Goal: Transaction & Acquisition: Purchase product/service

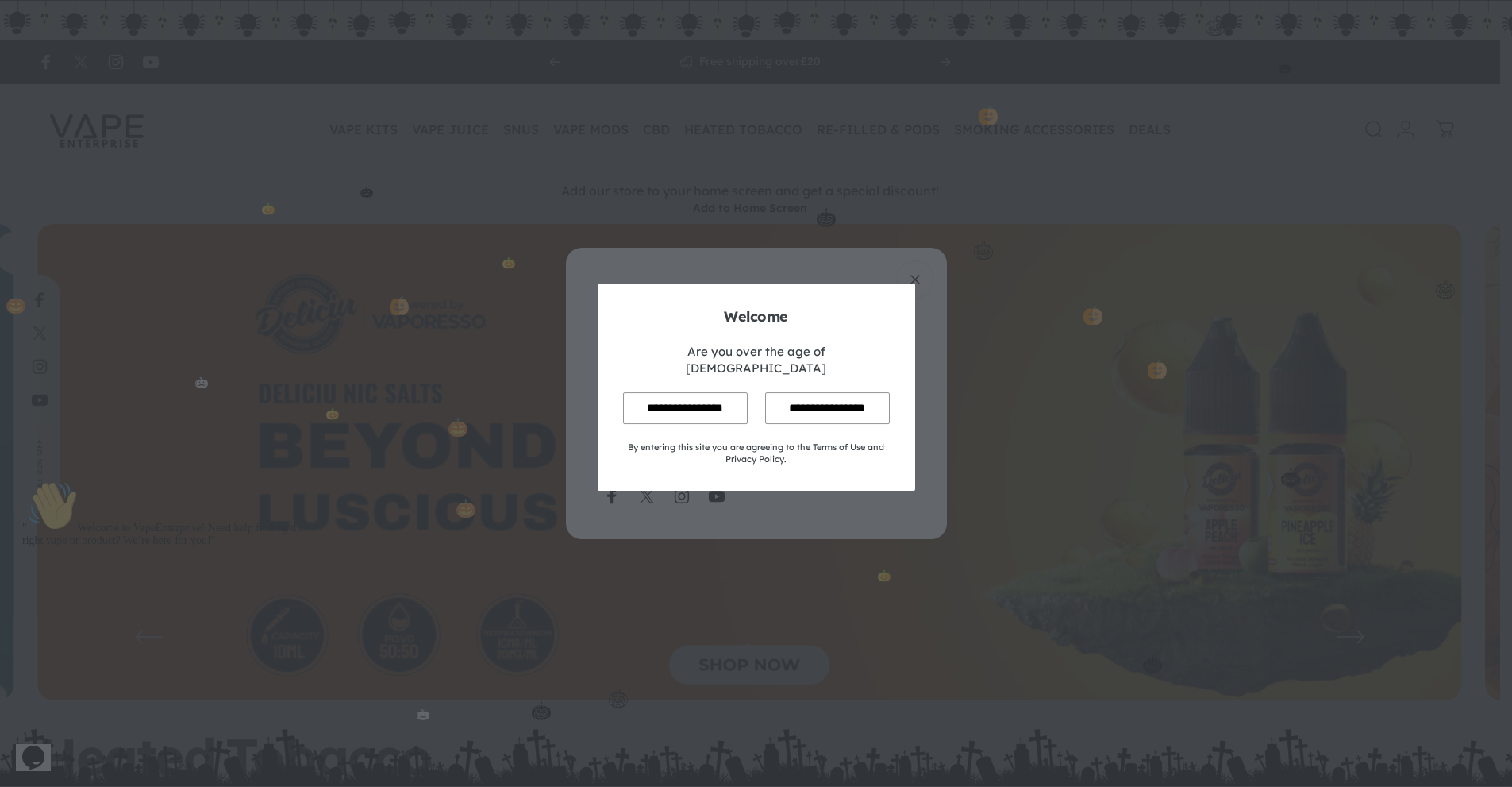
click at [708, 400] on input "**********" at bounding box center [685, 408] width 124 height 31
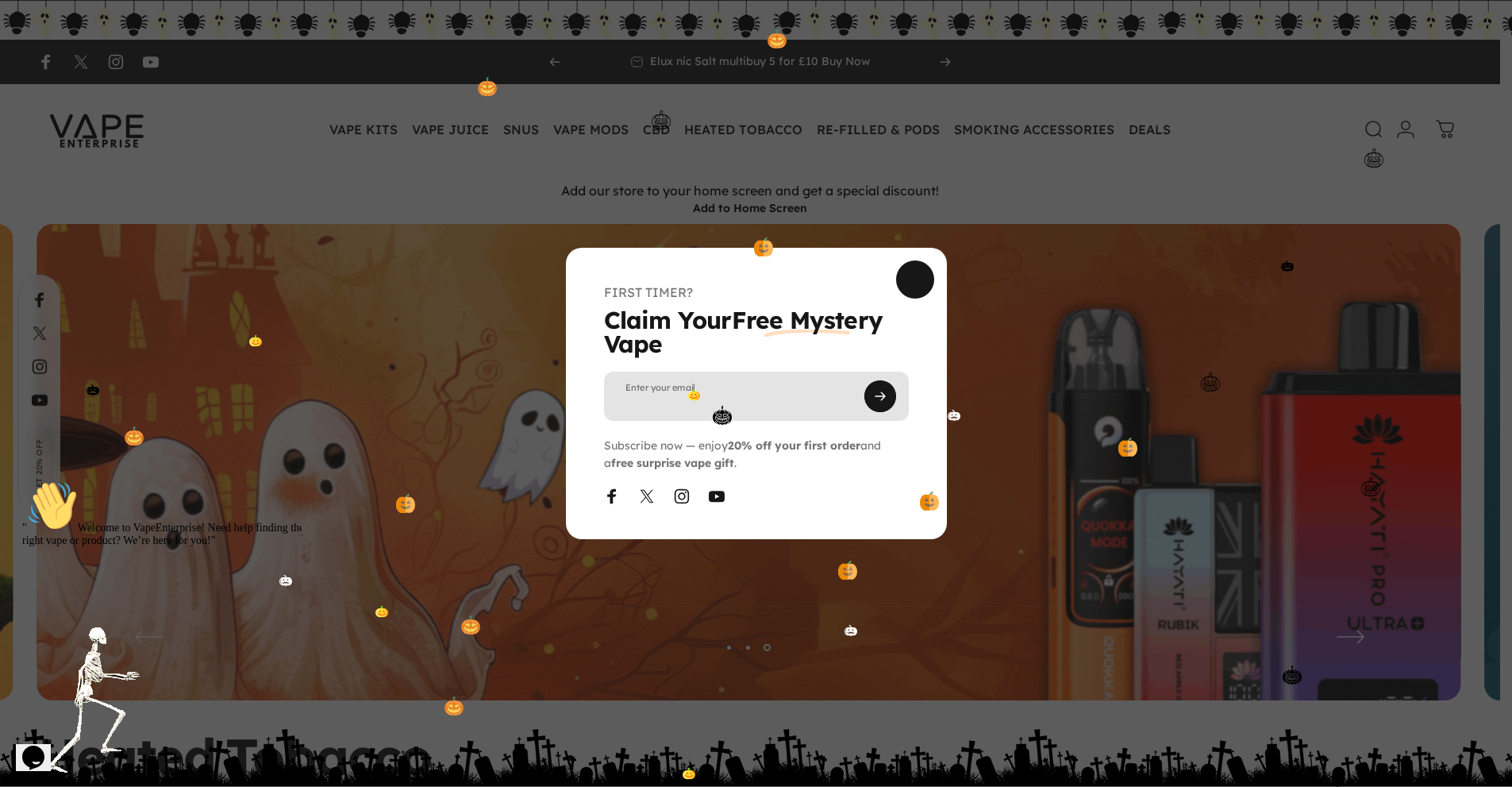
click at [781, 408] on input "Enter your email" at bounding box center [757, 396] width 305 height 49
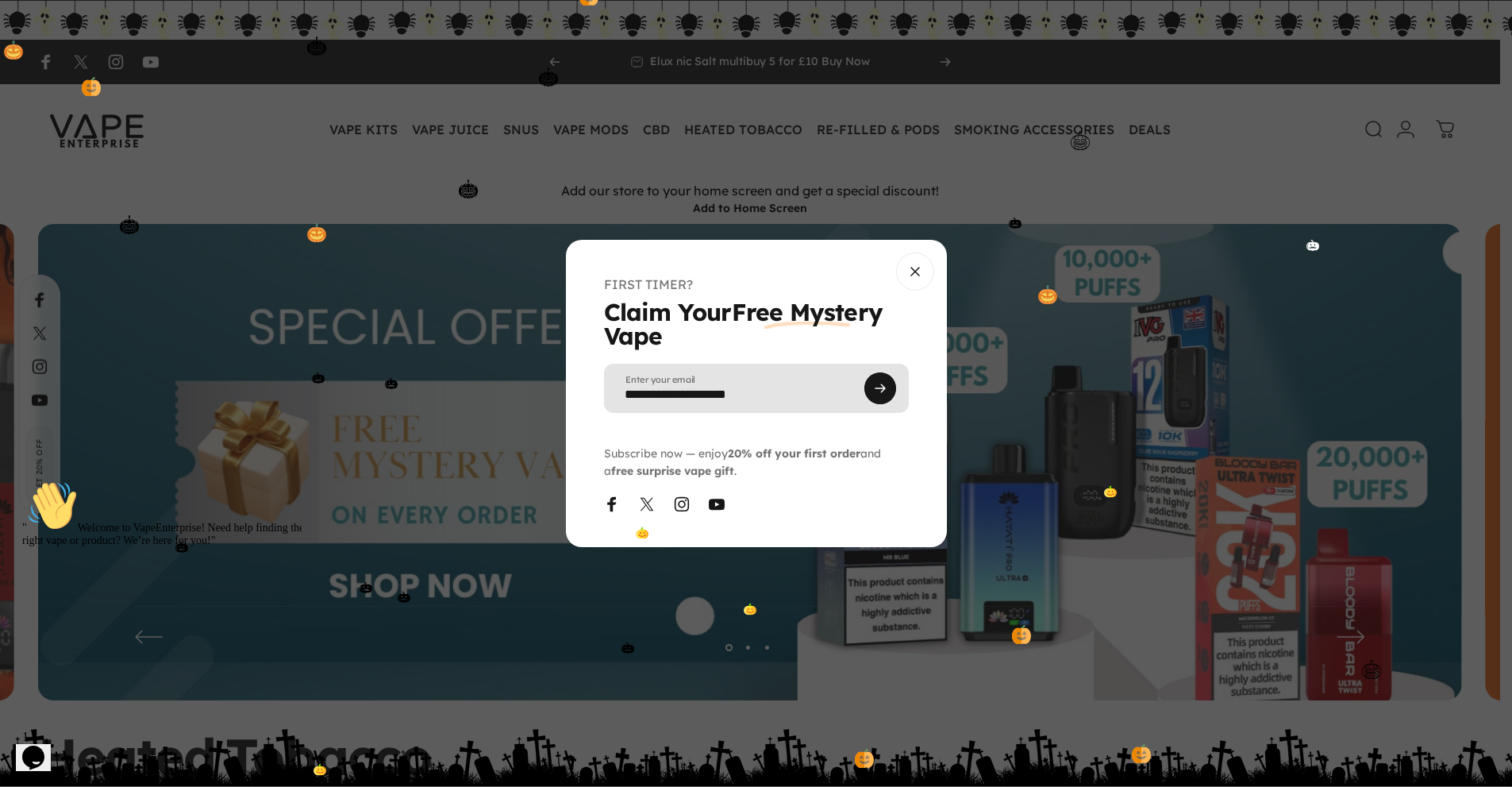
type input "**********"
click at [888, 387] on button "Subscribe" at bounding box center [879, 387] width 31 height 31
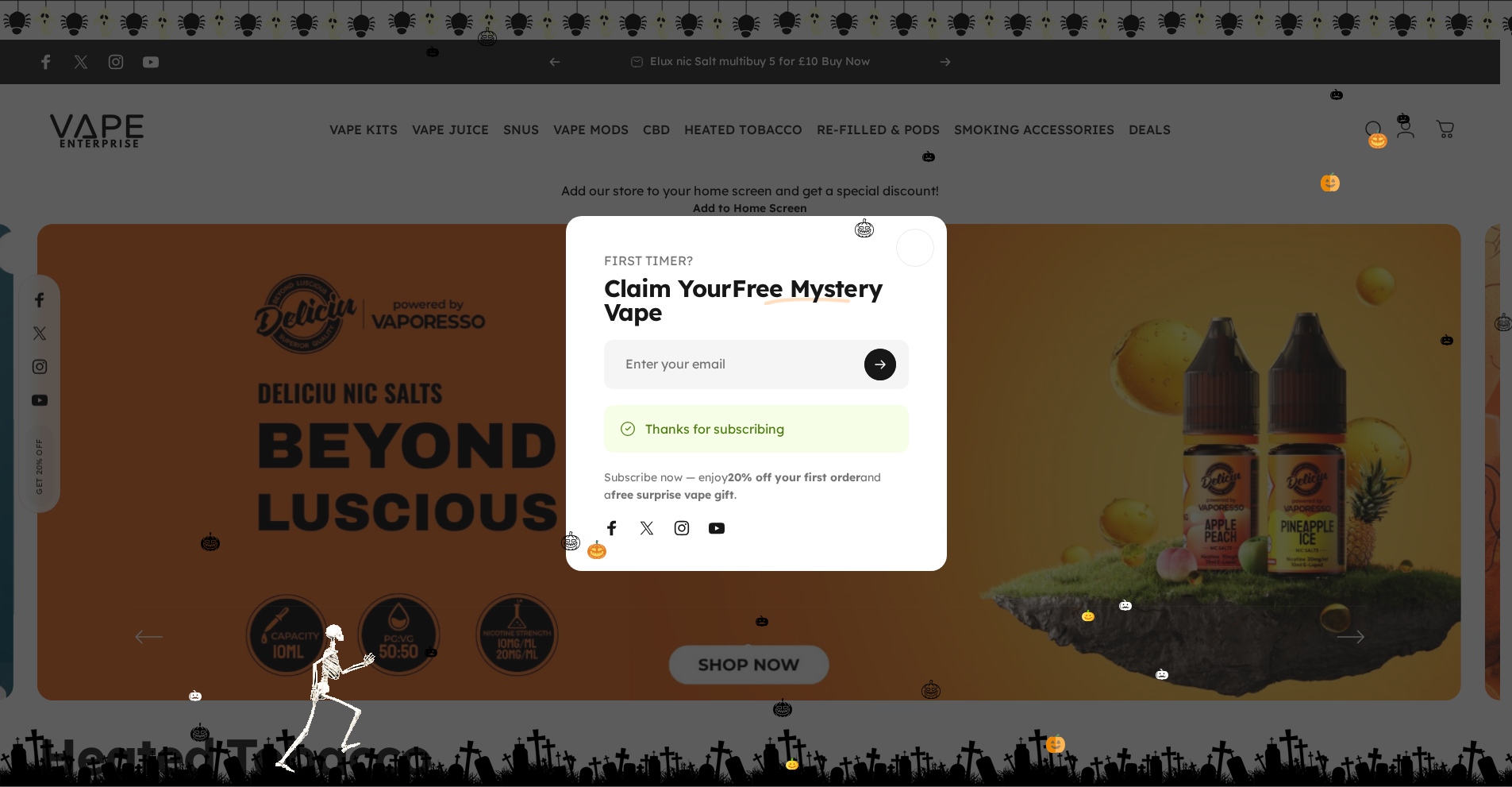
click at [906, 228] on span "Close" at bounding box center [915, 190] width 57 height 76
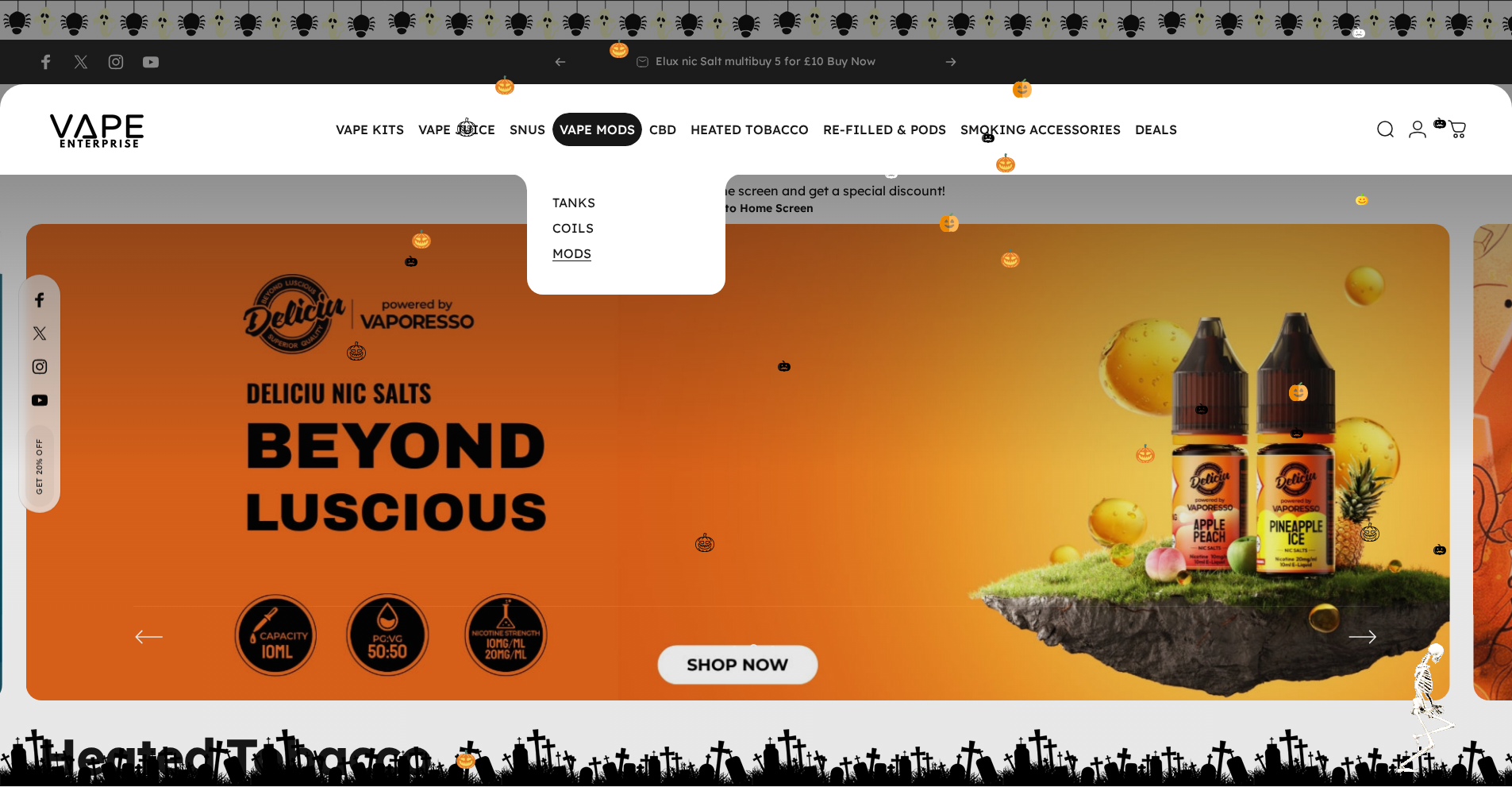
click at [585, 251] on link "MODS" at bounding box center [572, 253] width 39 height 16
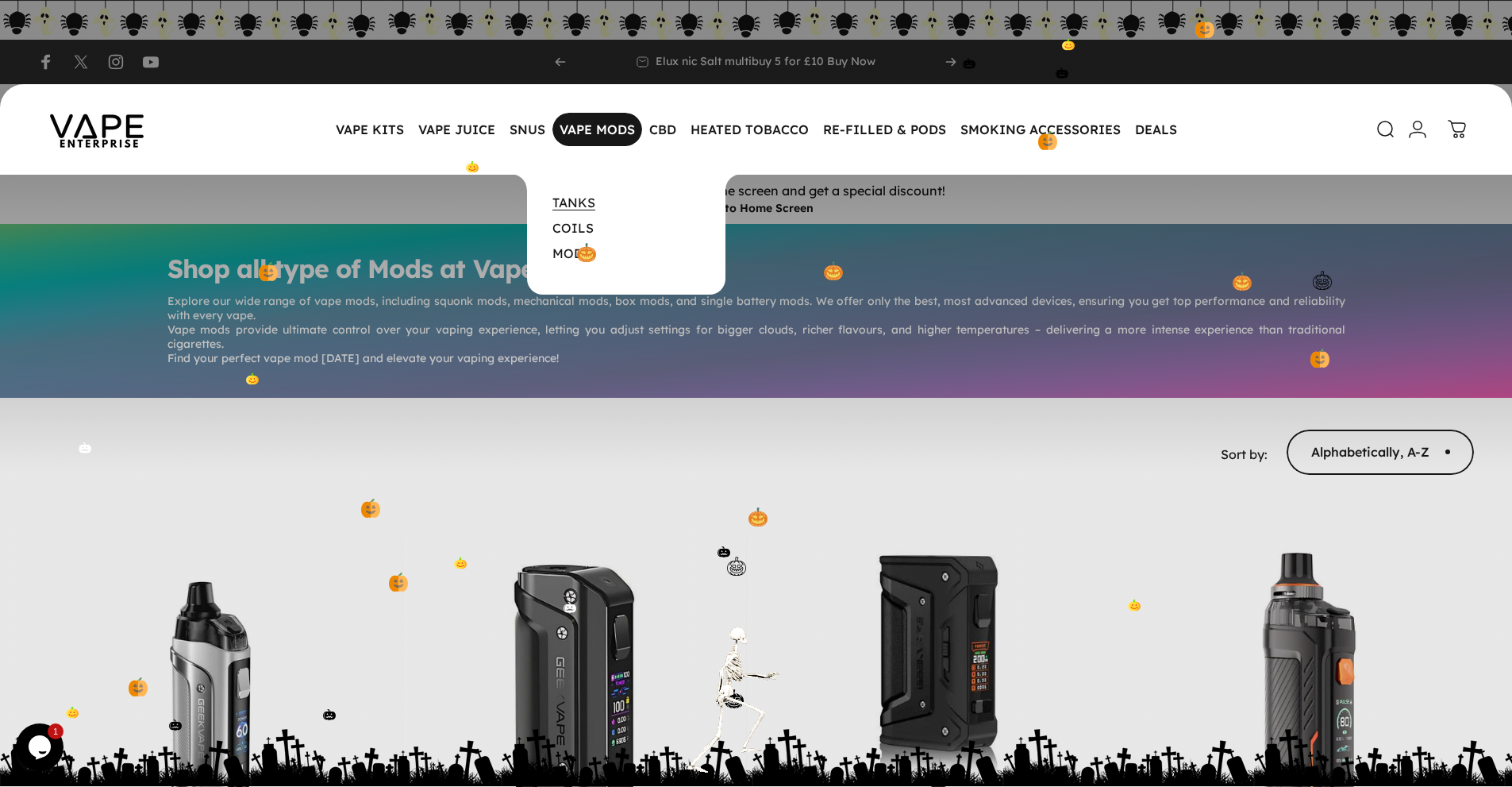
click at [578, 210] on link "TANKS" at bounding box center [574, 203] width 43 height 16
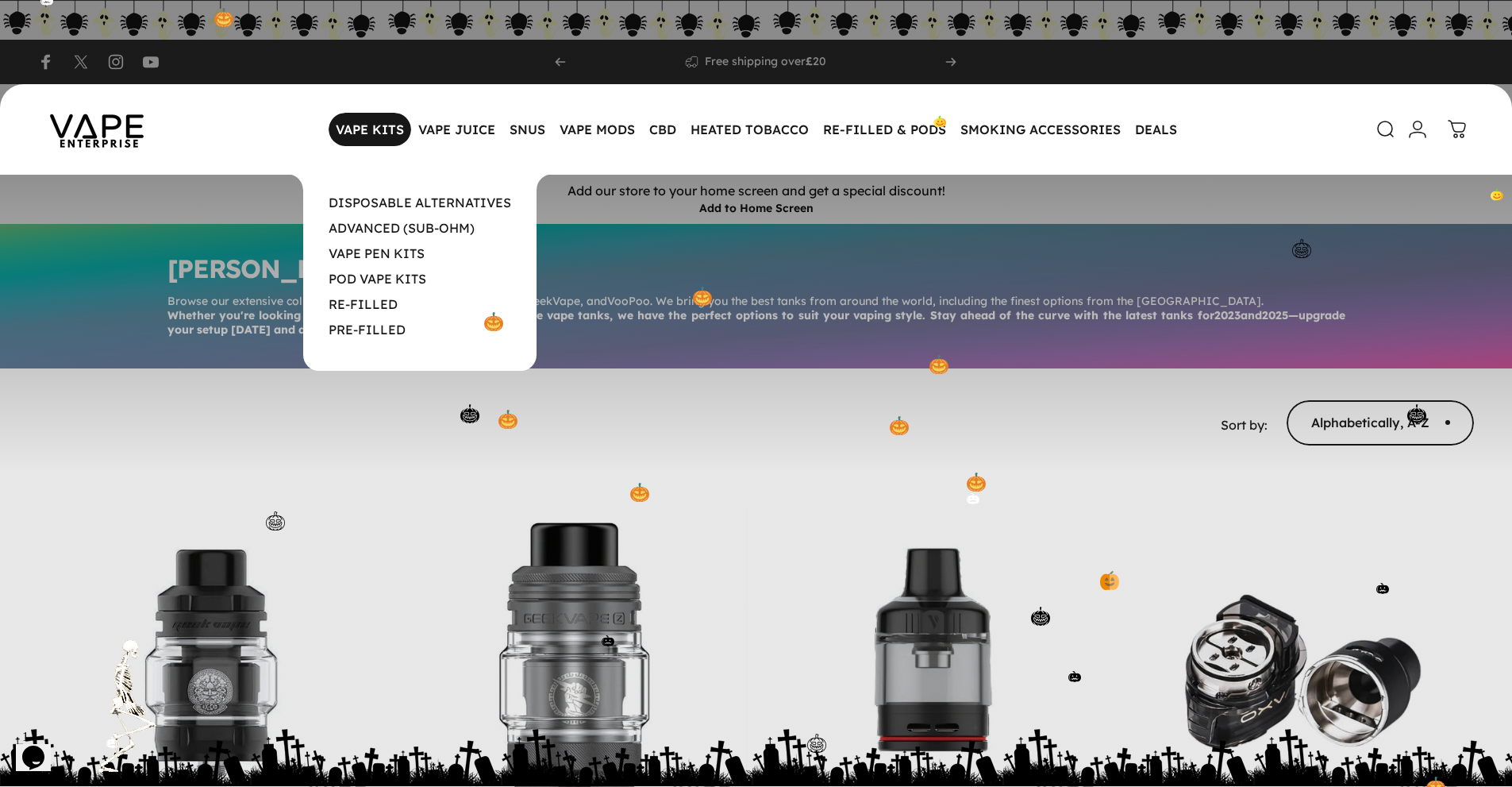
click at [384, 135] on magnet-element "VAPE KITS VAPE KITS" at bounding box center [370, 129] width 82 height 33
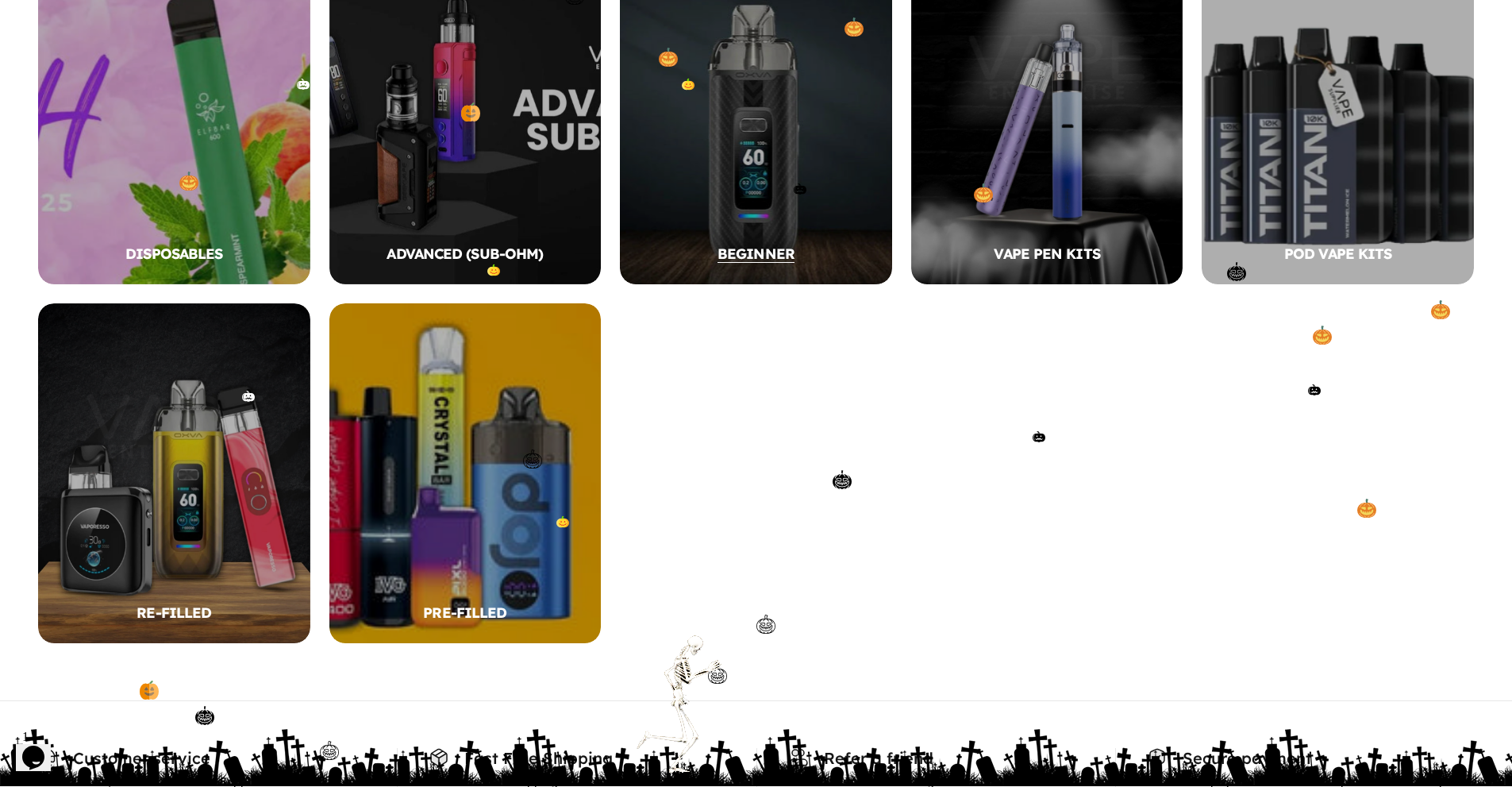
scroll to position [485, 0]
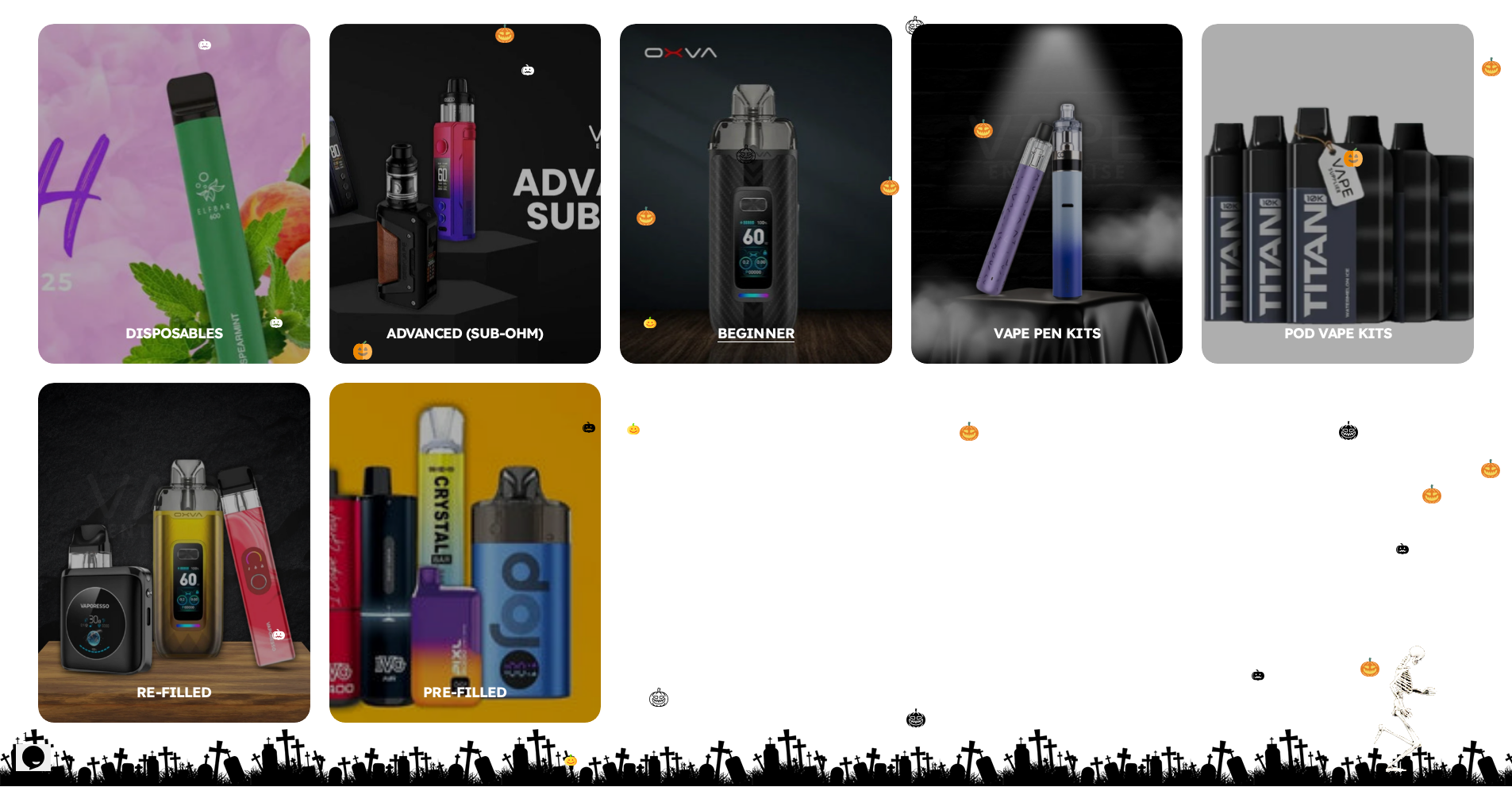
click at [737, 305] on div "BEGINNER" at bounding box center [755, 194] width 272 height 340
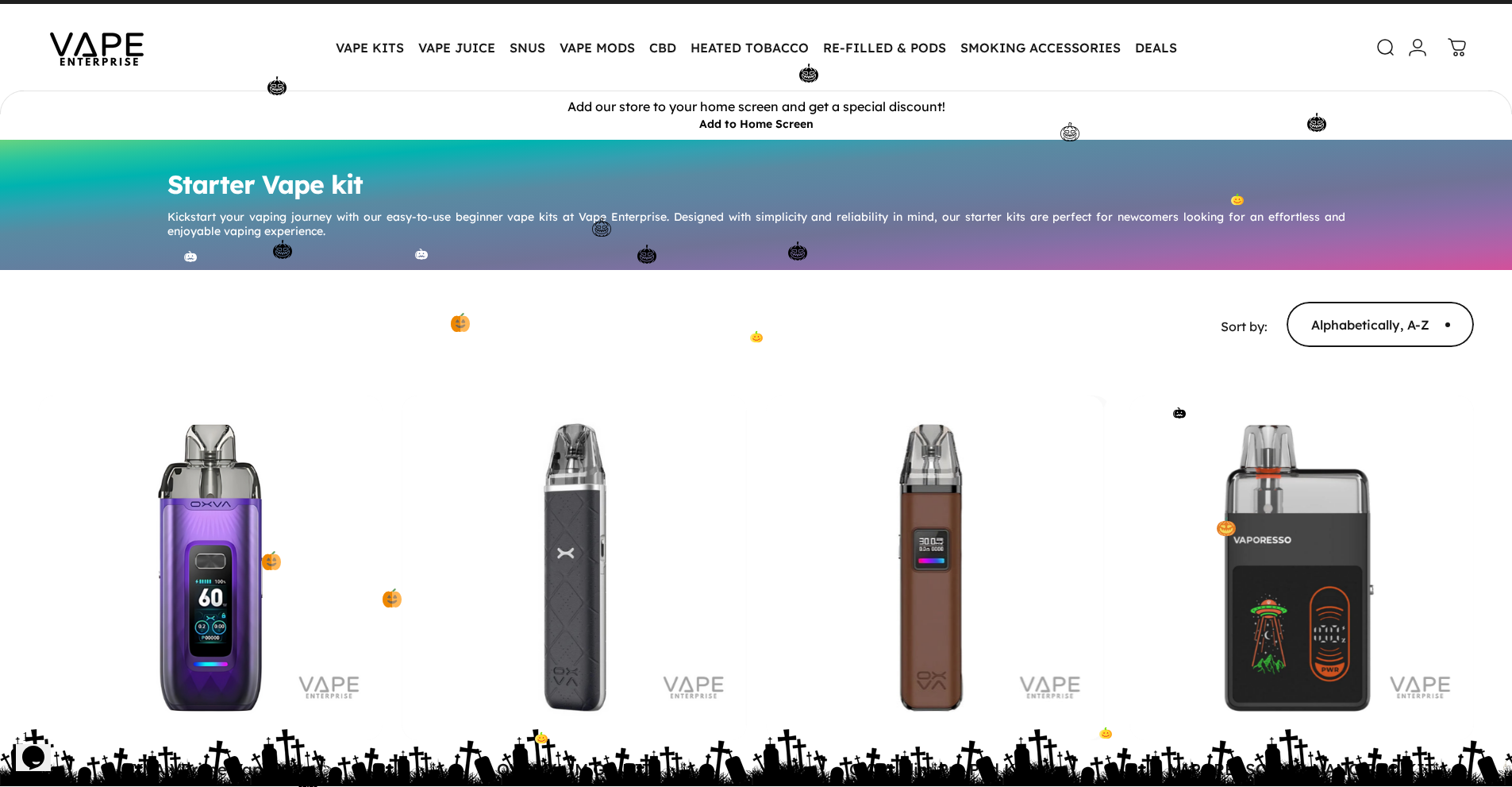
scroll to position [1, 0]
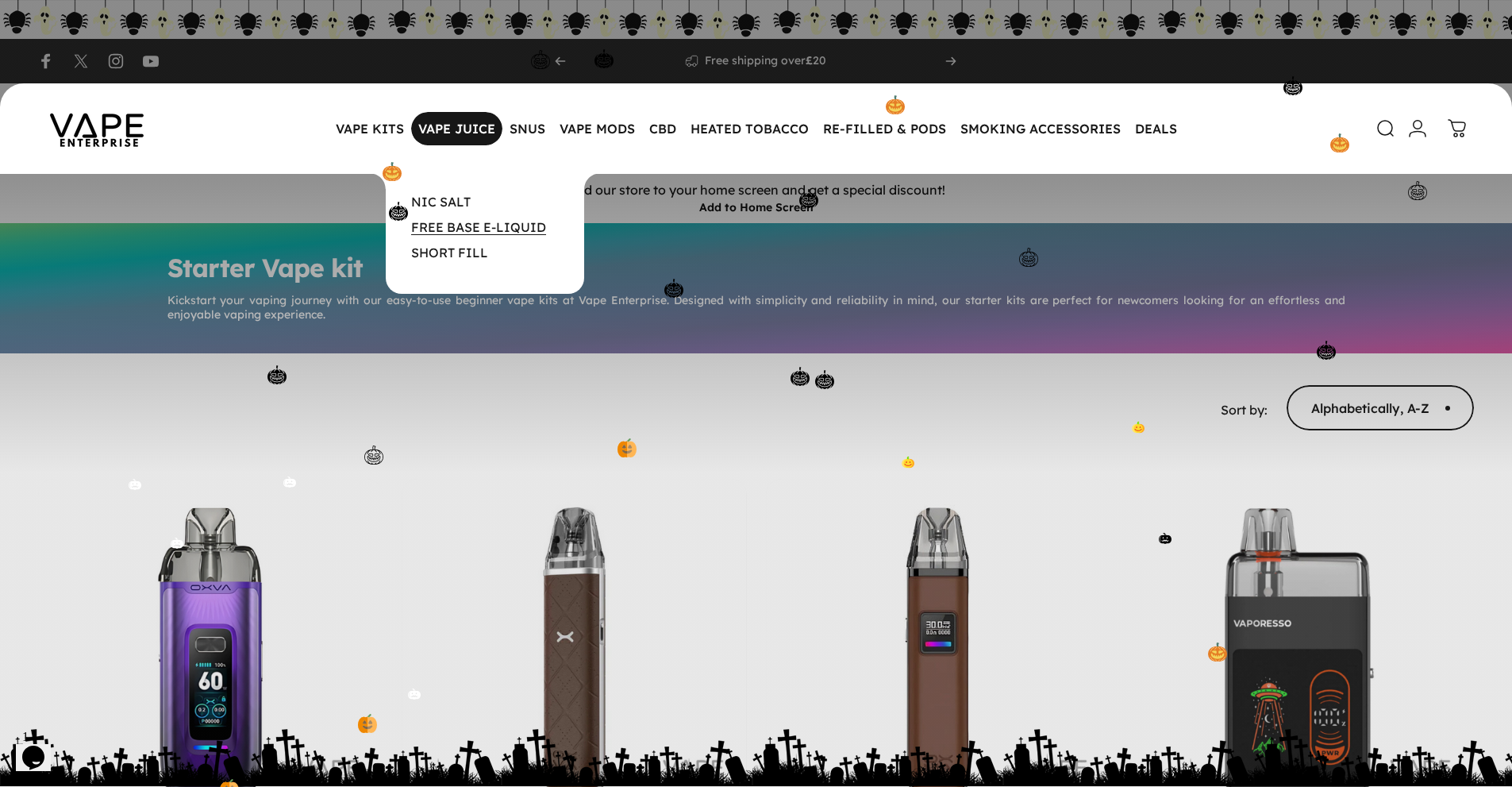
click at [477, 225] on link "FREE BASE E-LIQUID" at bounding box center [478, 227] width 135 height 16
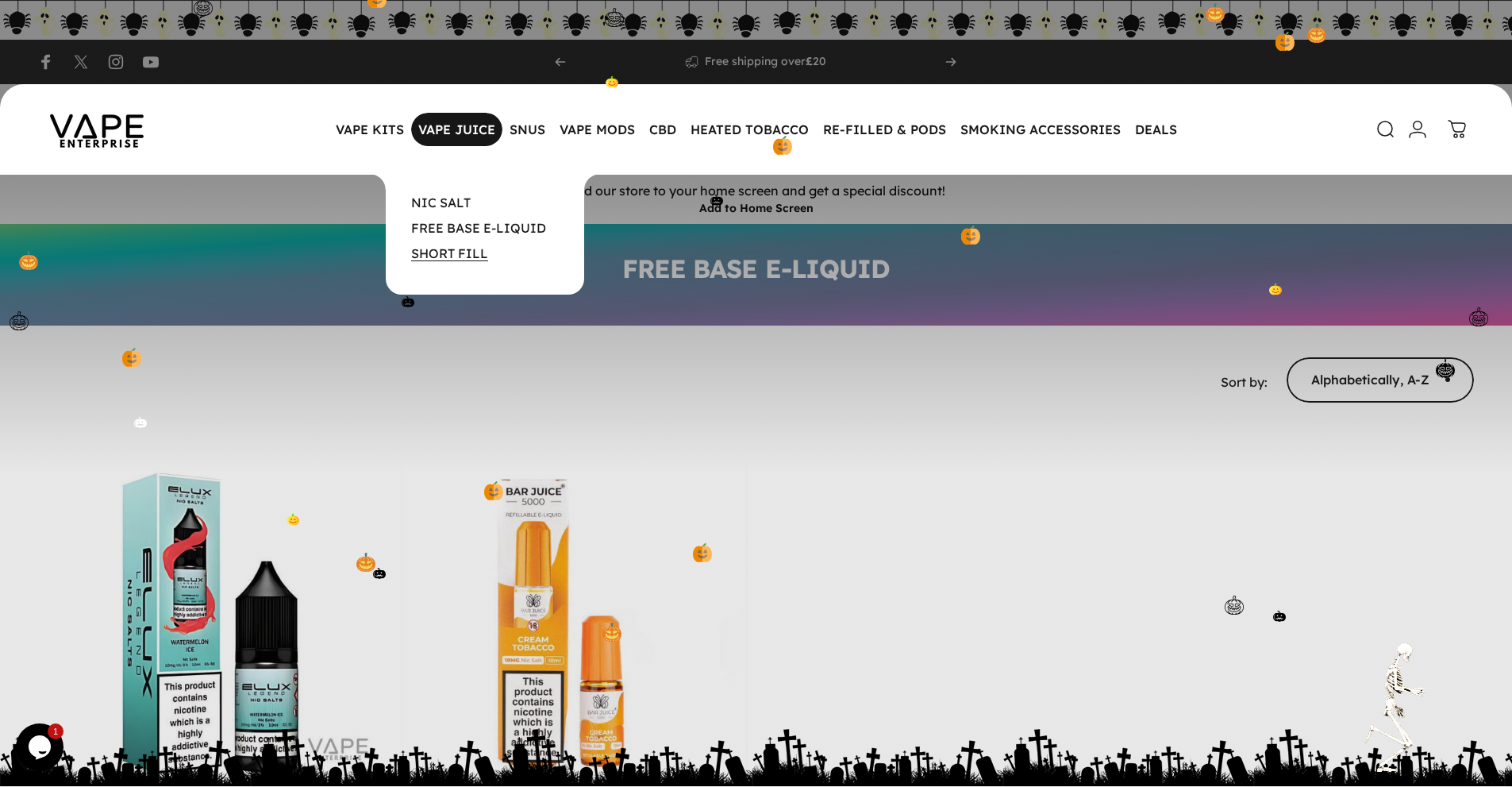
click at [474, 248] on link "SHORT FILL" at bounding box center [449, 253] width 77 height 16
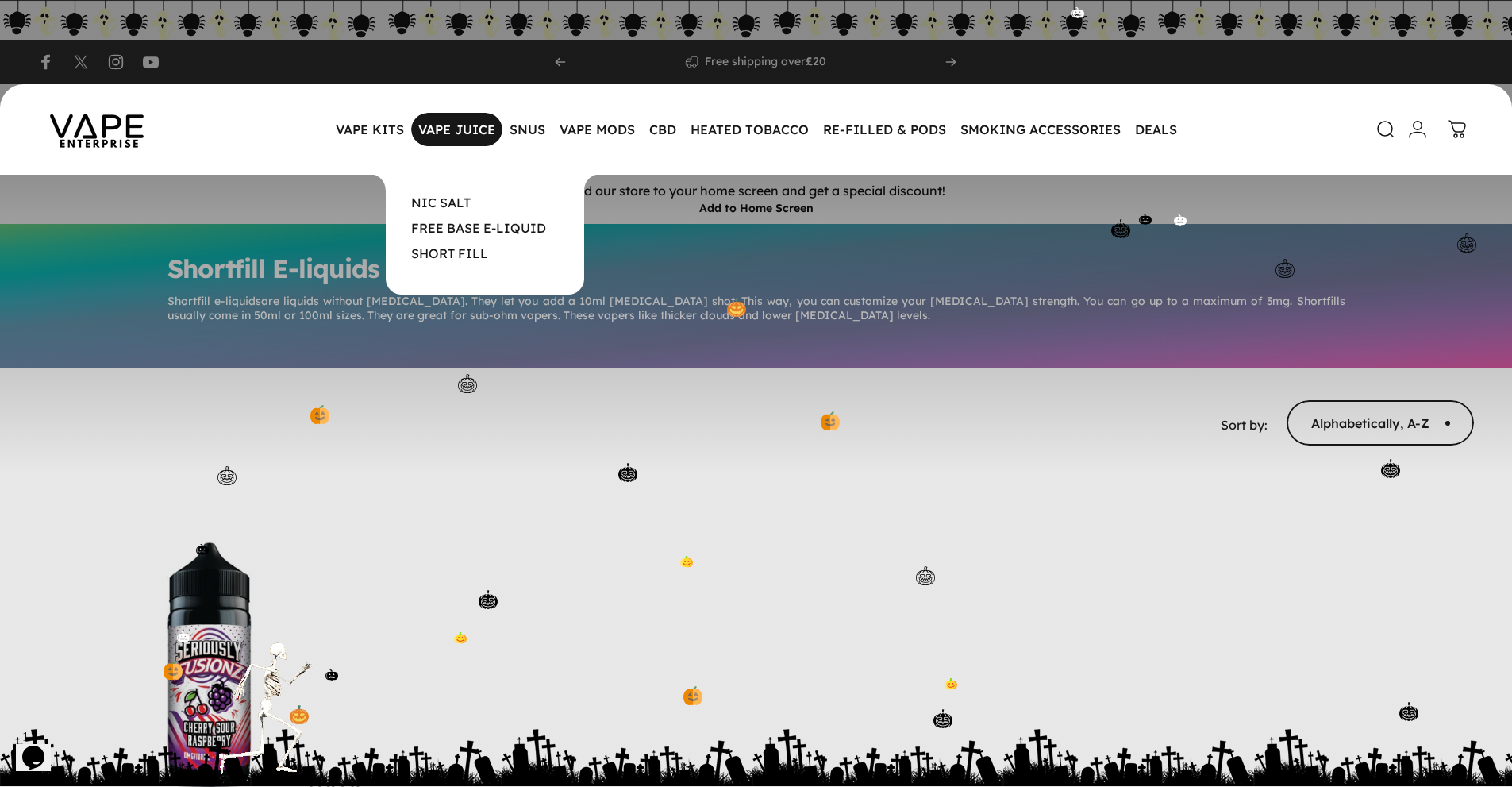
click at [464, 129] on magnet-element "VAPE JUICE VAPE JUICE" at bounding box center [457, 129] width 91 height 33
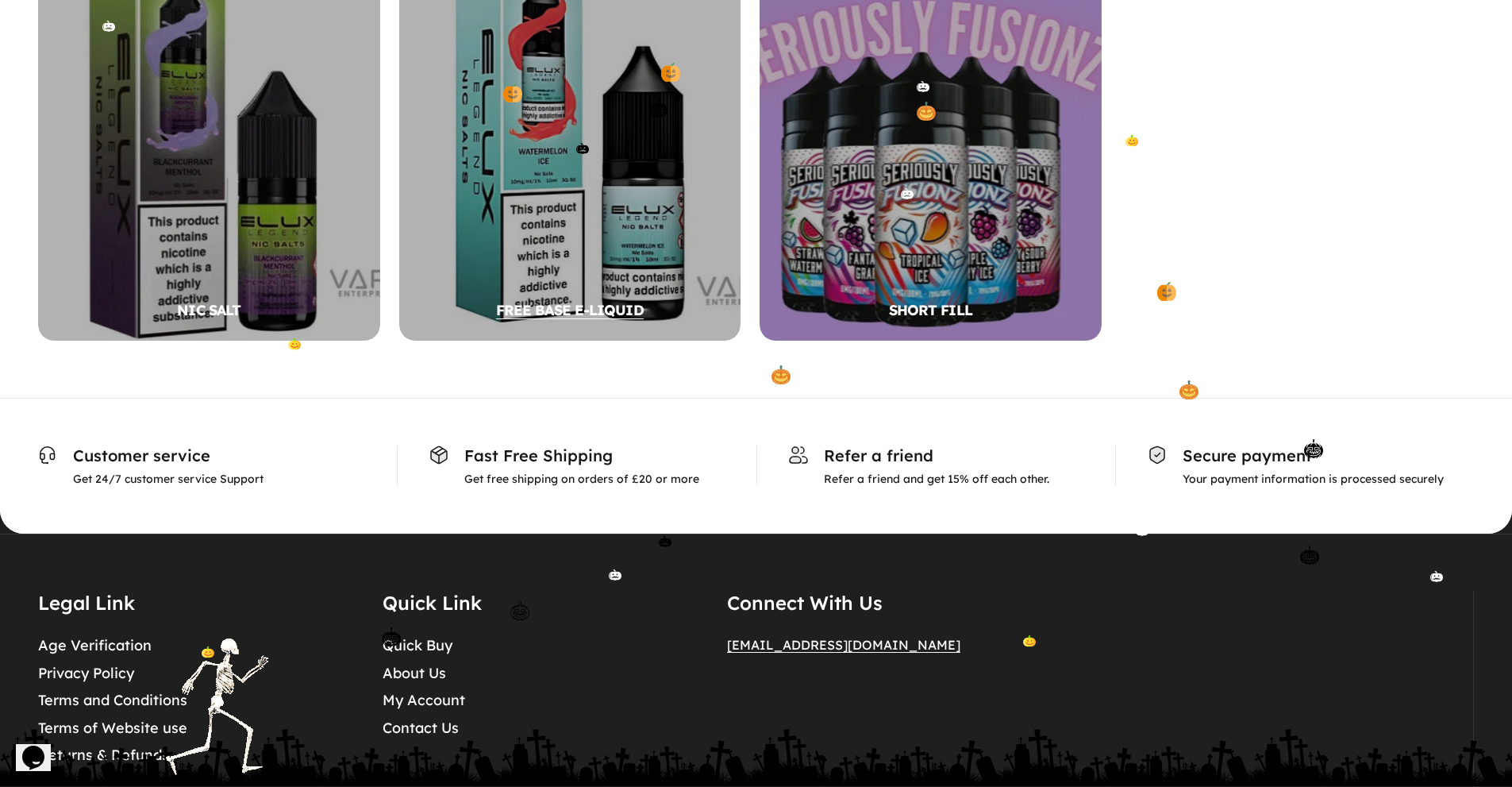
scroll to position [393, 0]
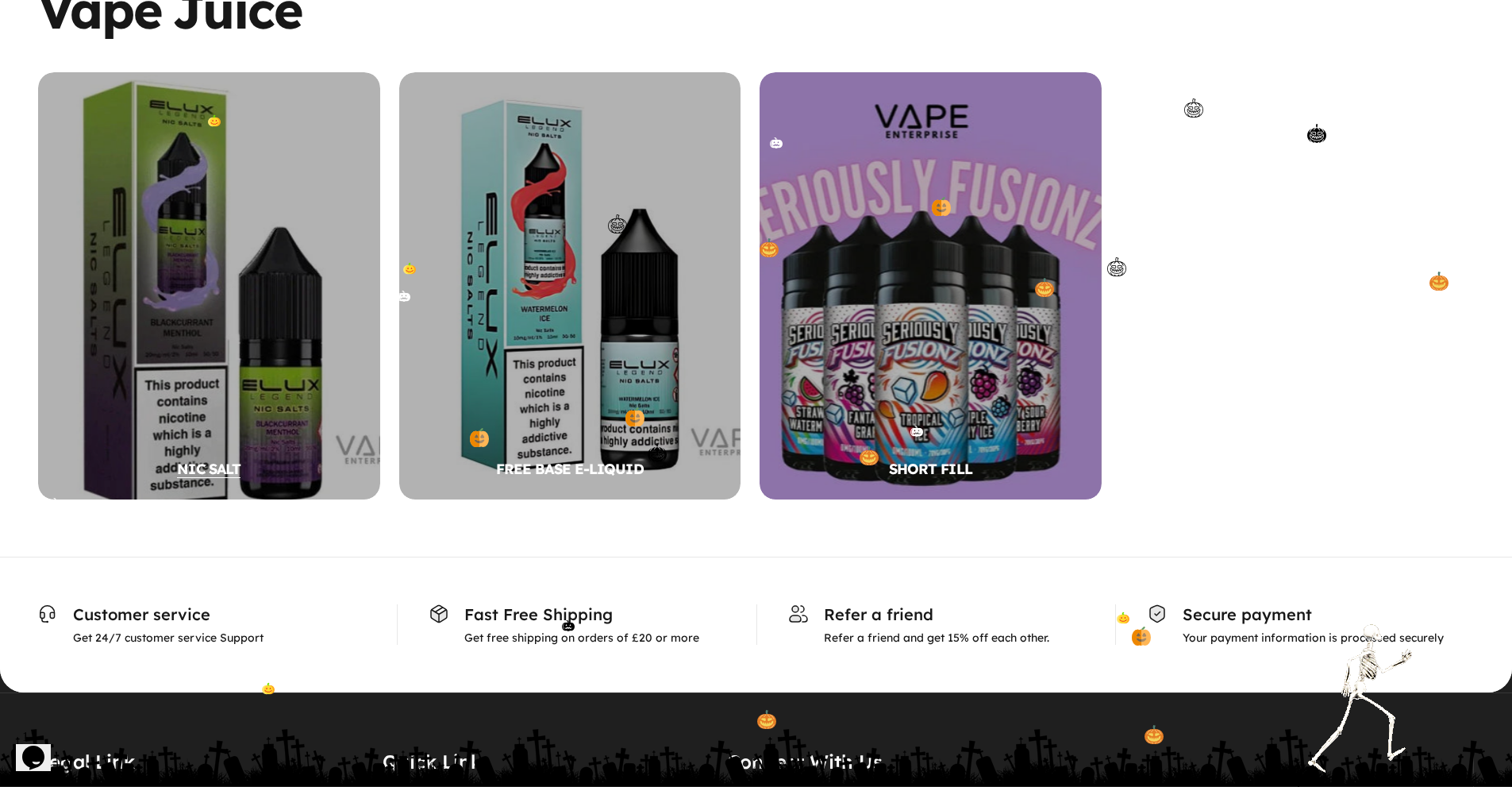
click at [263, 349] on div "NIC SALT" at bounding box center [209, 286] width 342 height 427
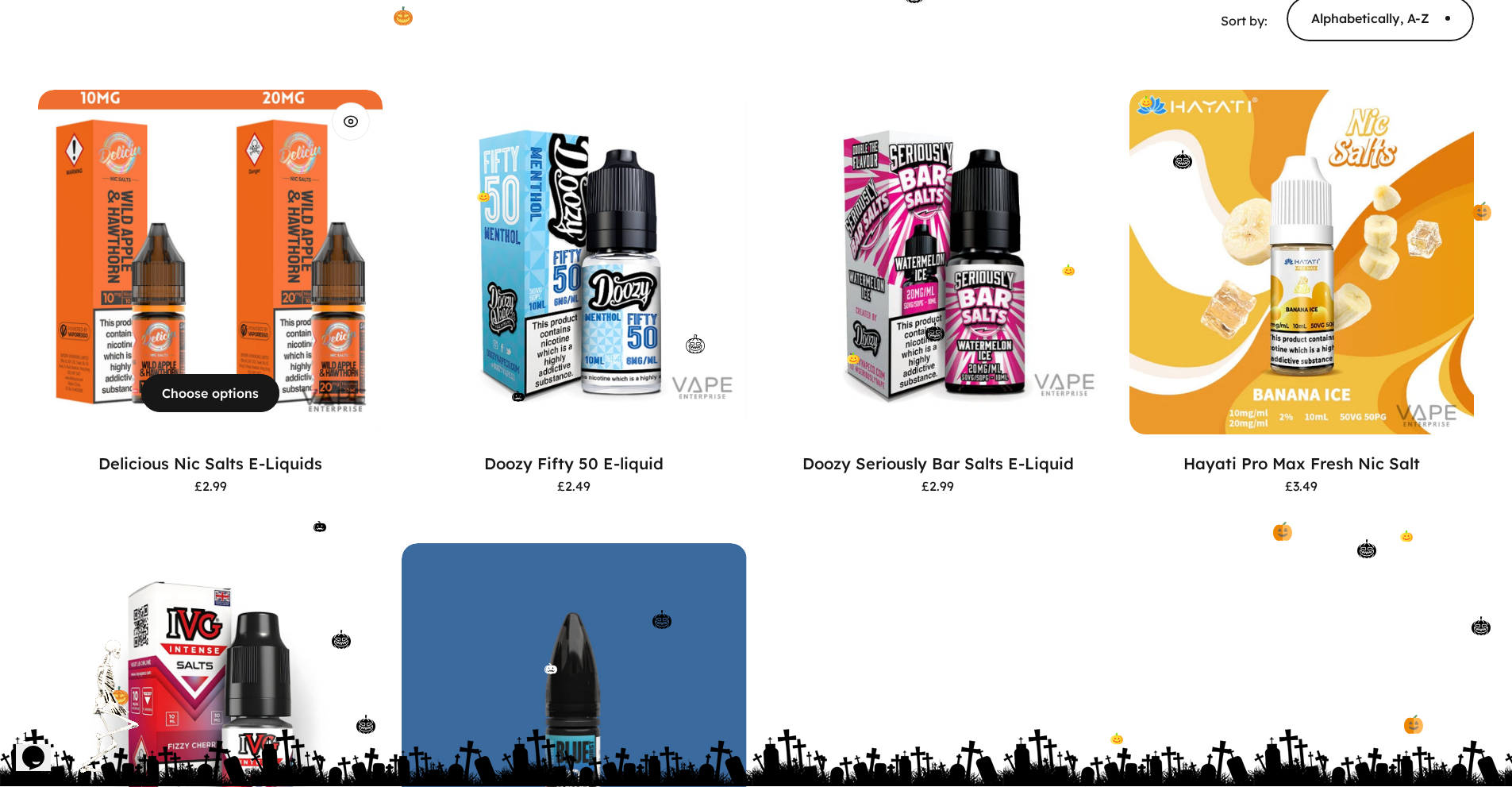
scroll to position [350, 0]
